Goal: Task Accomplishment & Management: Manage account settings

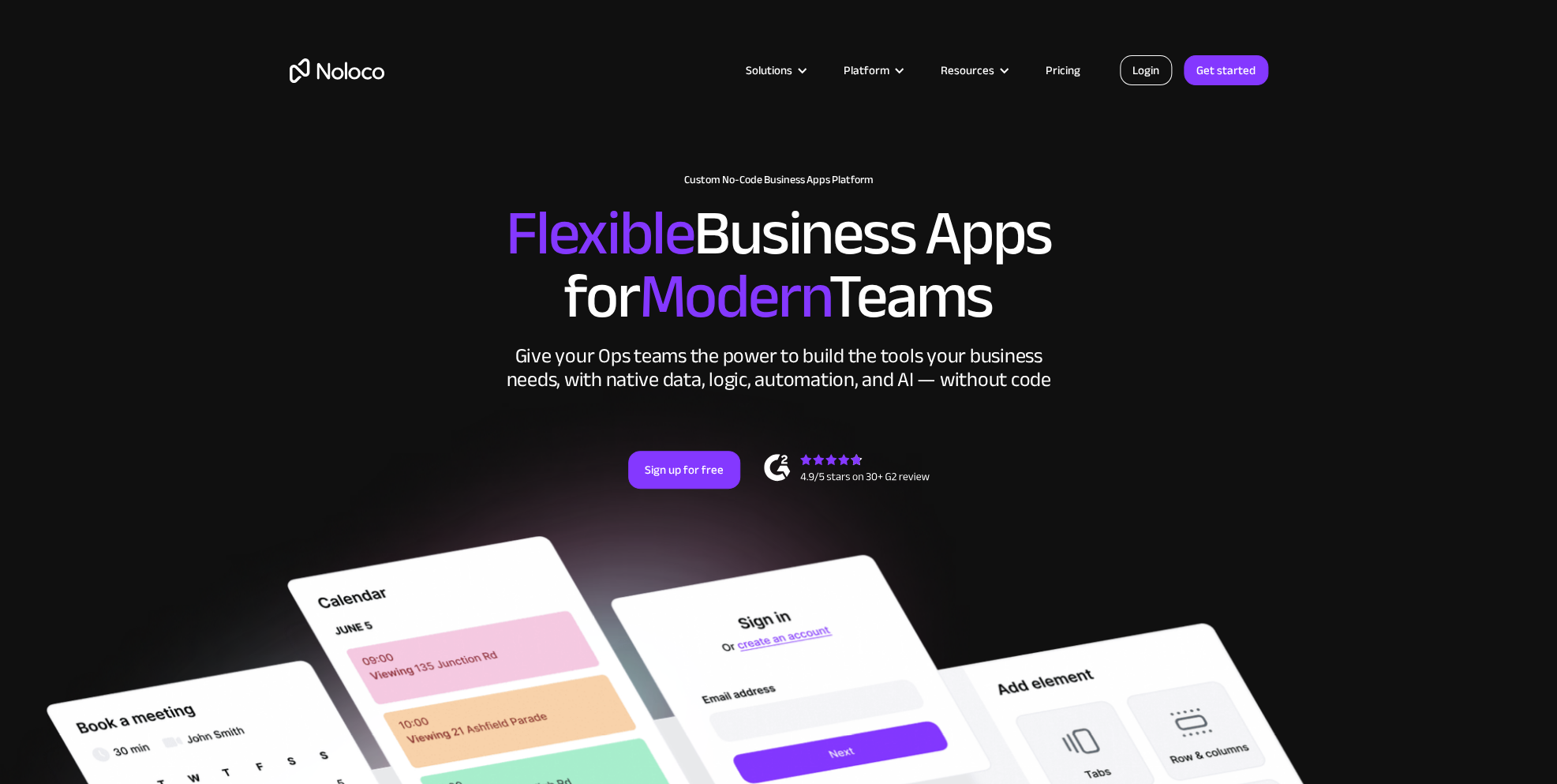
click at [1151, 73] on link "Login" at bounding box center [1145, 70] width 52 height 30
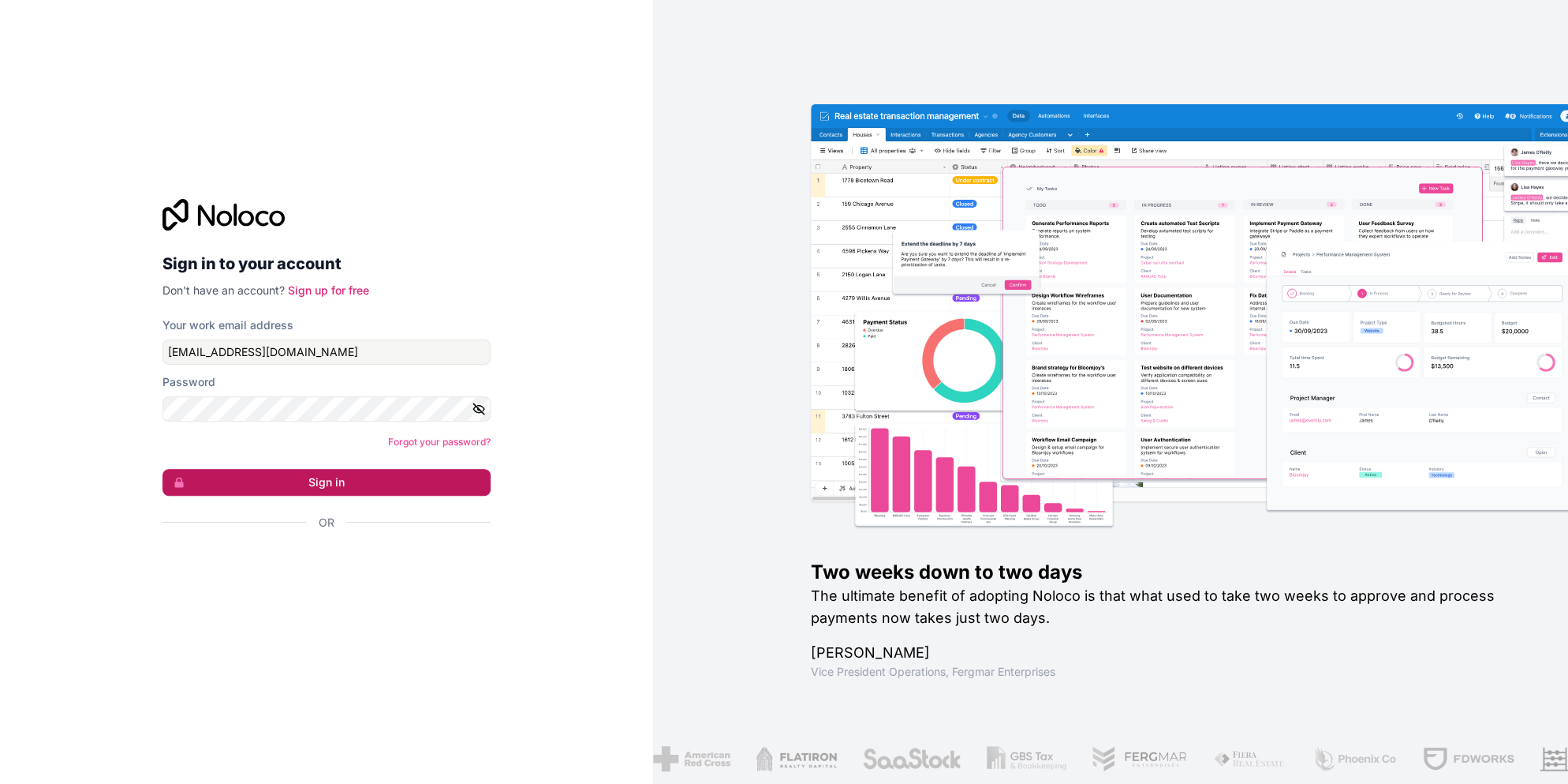
click at [326, 478] on button "Sign in" at bounding box center [326, 481] width 328 height 27
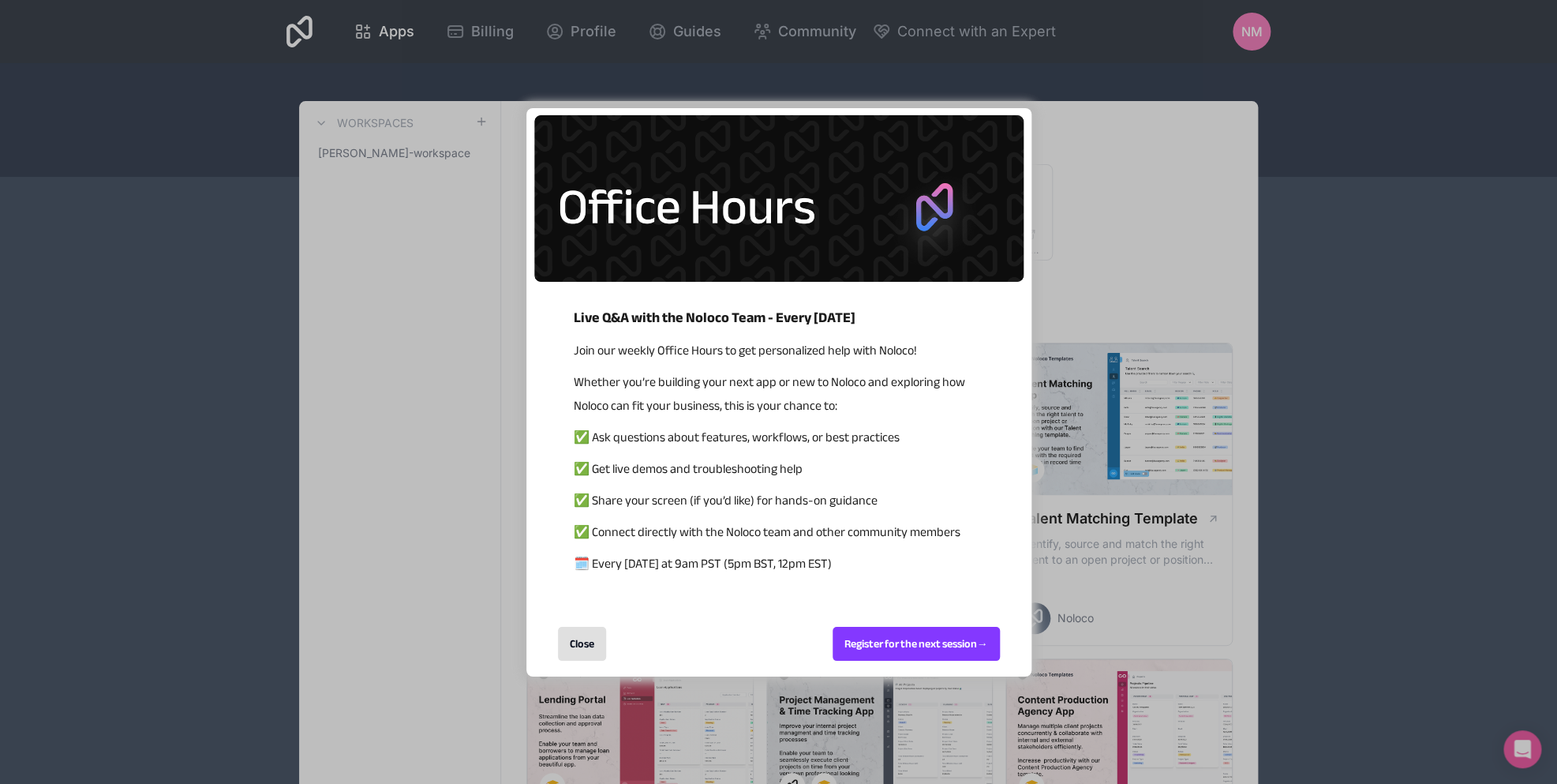
click at [589, 642] on div "Close" at bounding box center [581, 643] width 48 height 34
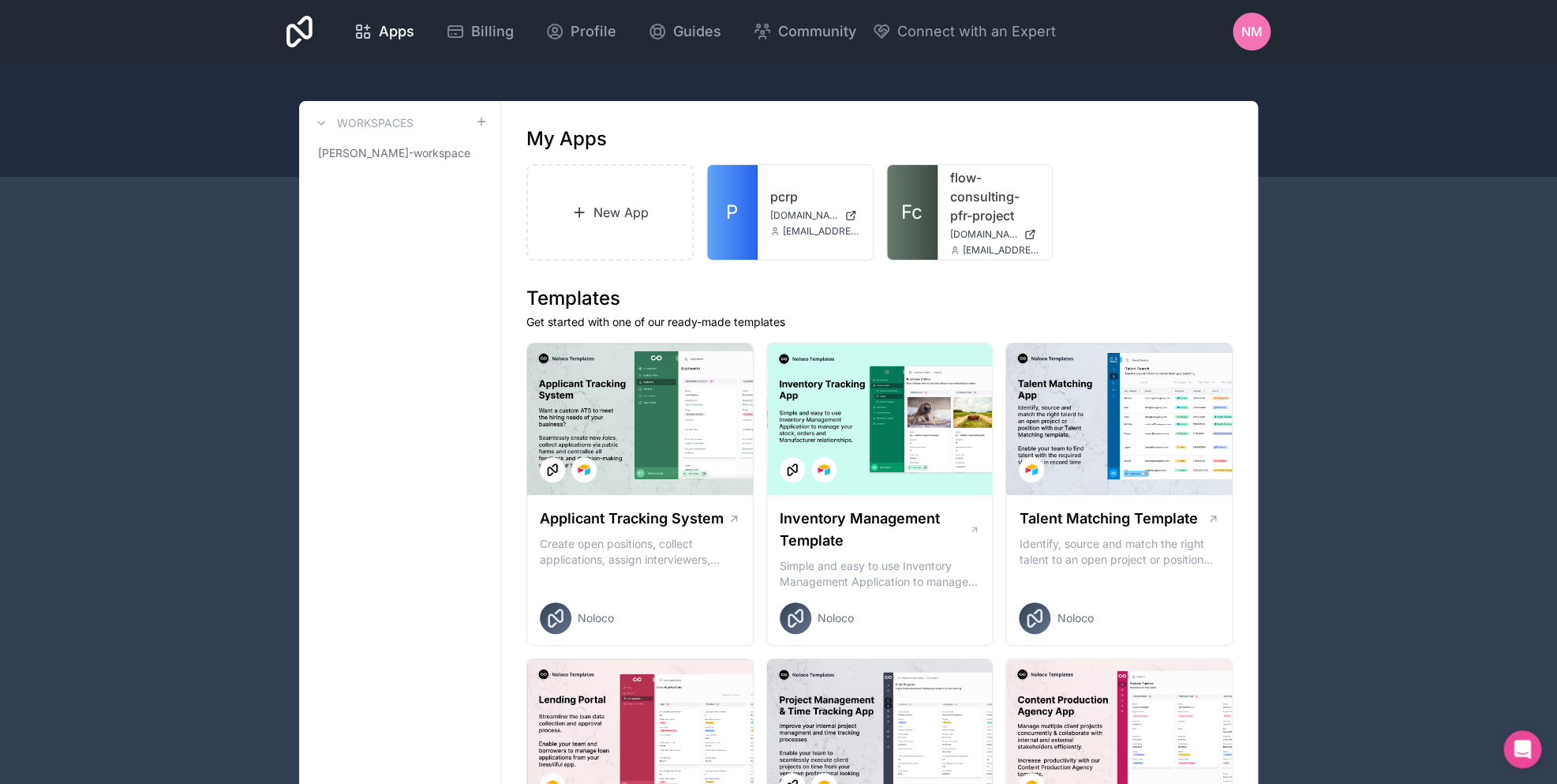
click at [1254, 31] on span "NM" at bounding box center [1252, 31] width 21 height 19
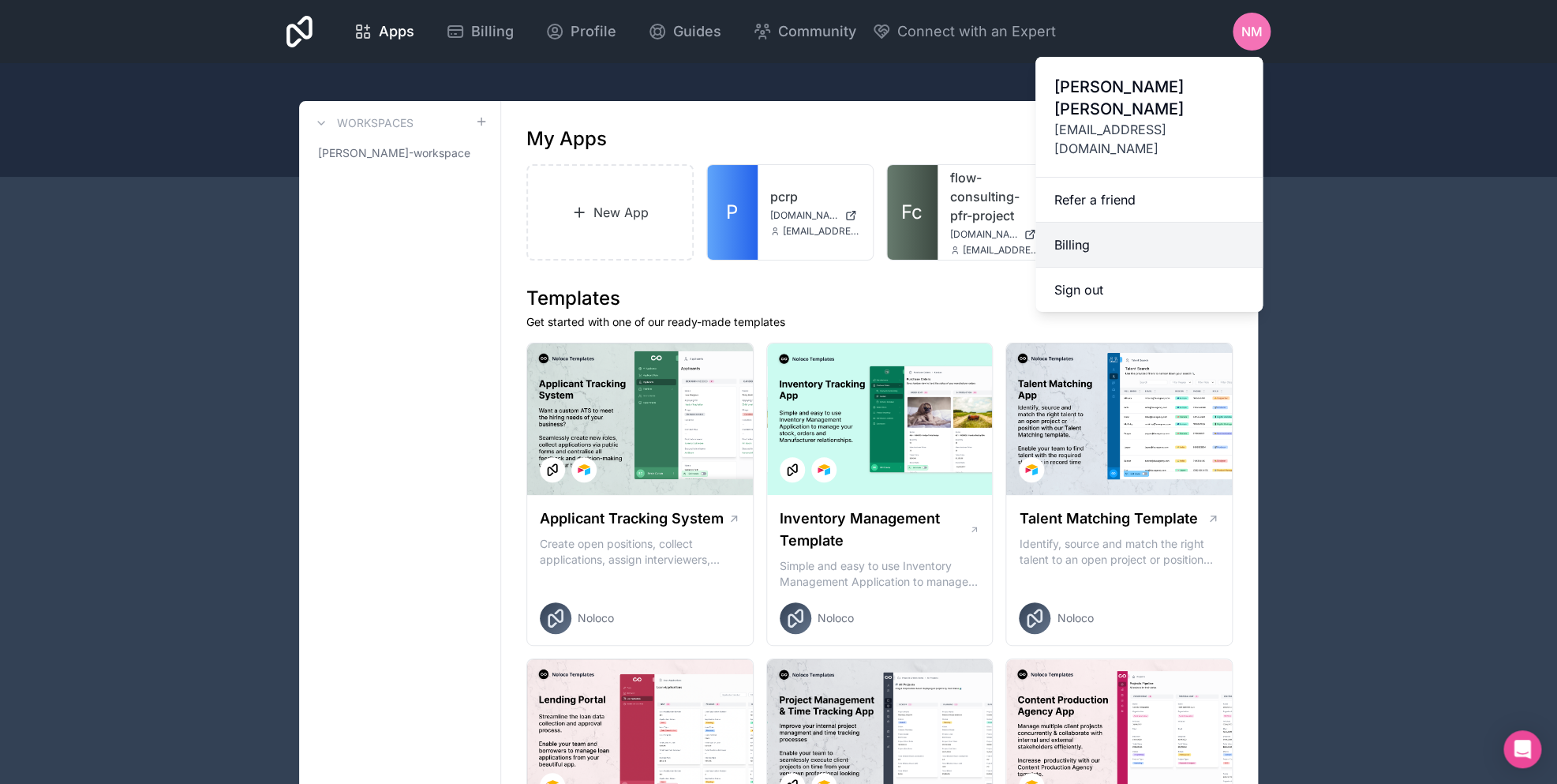
click at [1148, 223] on link "Billing" at bounding box center [1149, 245] width 227 height 45
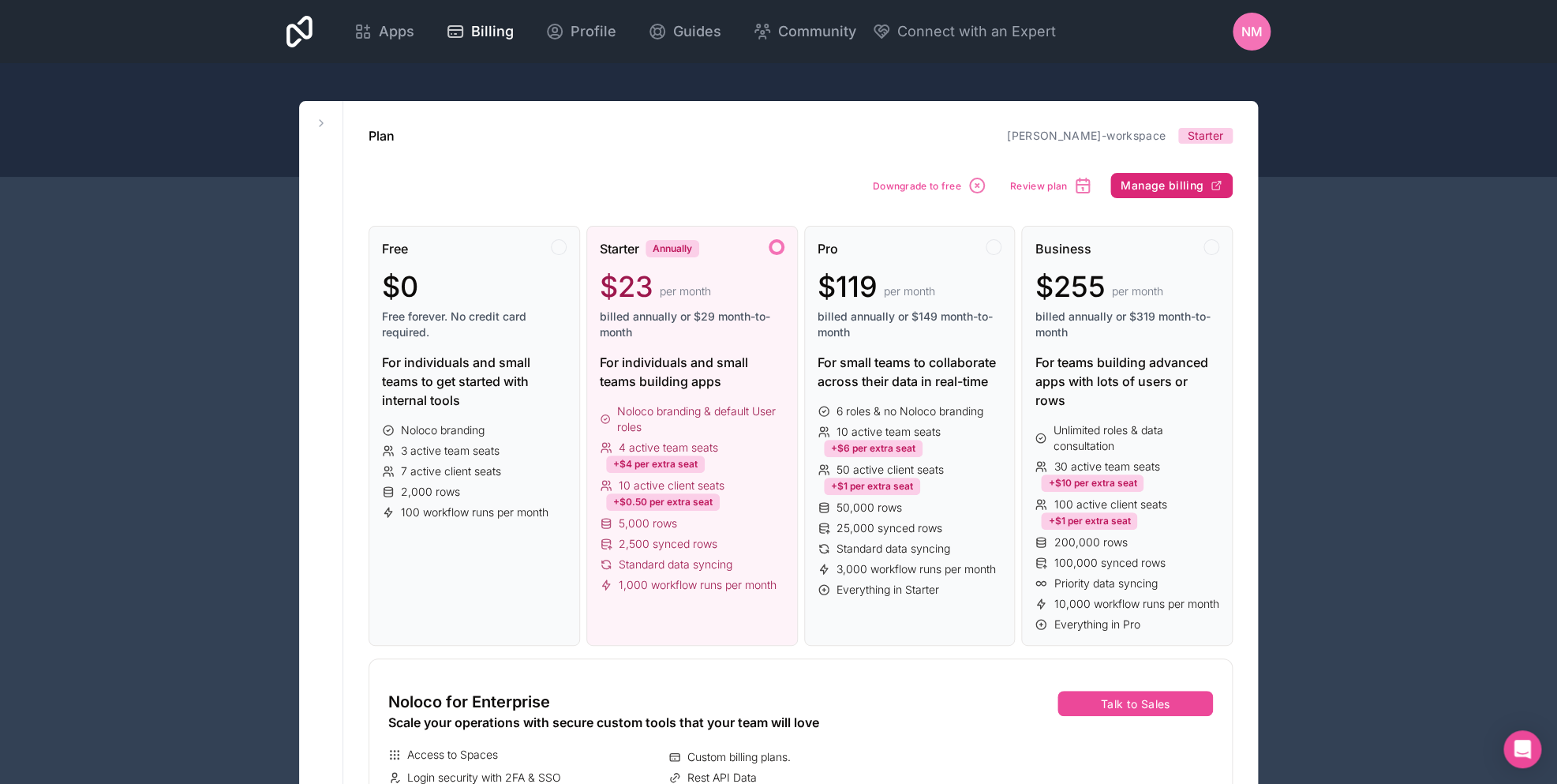
click at [1171, 182] on span "Manage billing" at bounding box center [1162, 185] width 83 height 14
click at [1257, 39] on span "NM" at bounding box center [1252, 31] width 21 height 19
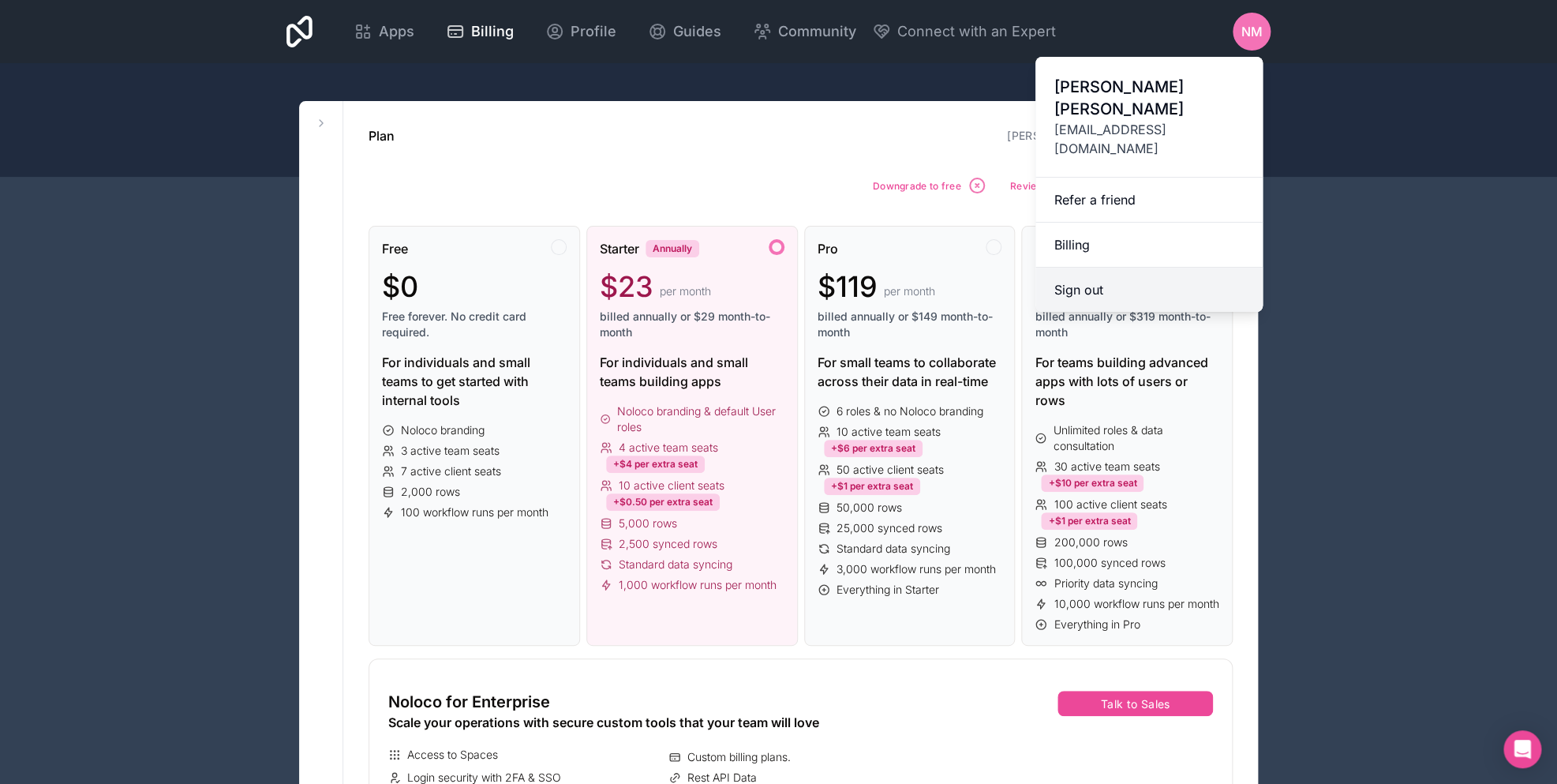
click at [1154, 268] on button "Sign out" at bounding box center [1149, 290] width 227 height 44
